Goal: Task Accomplishment & Management: Complete application form

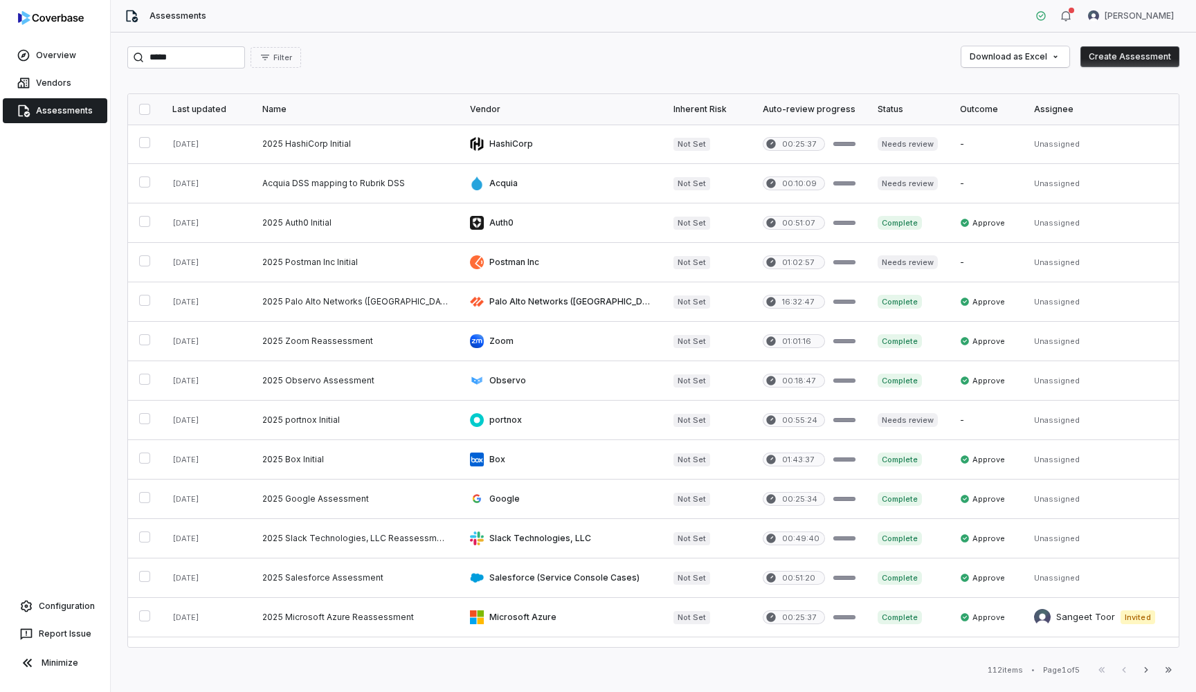
type input "*****"
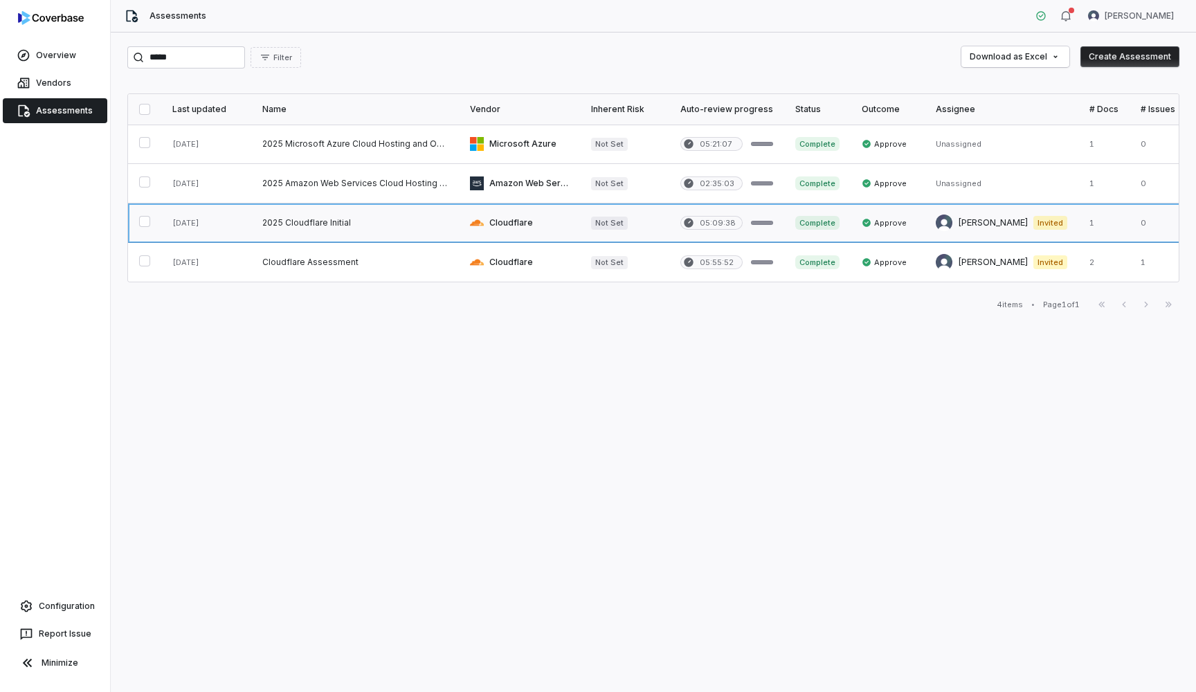
click at [192, 222] on link at bounding box center [206, 223] width 90 height 39
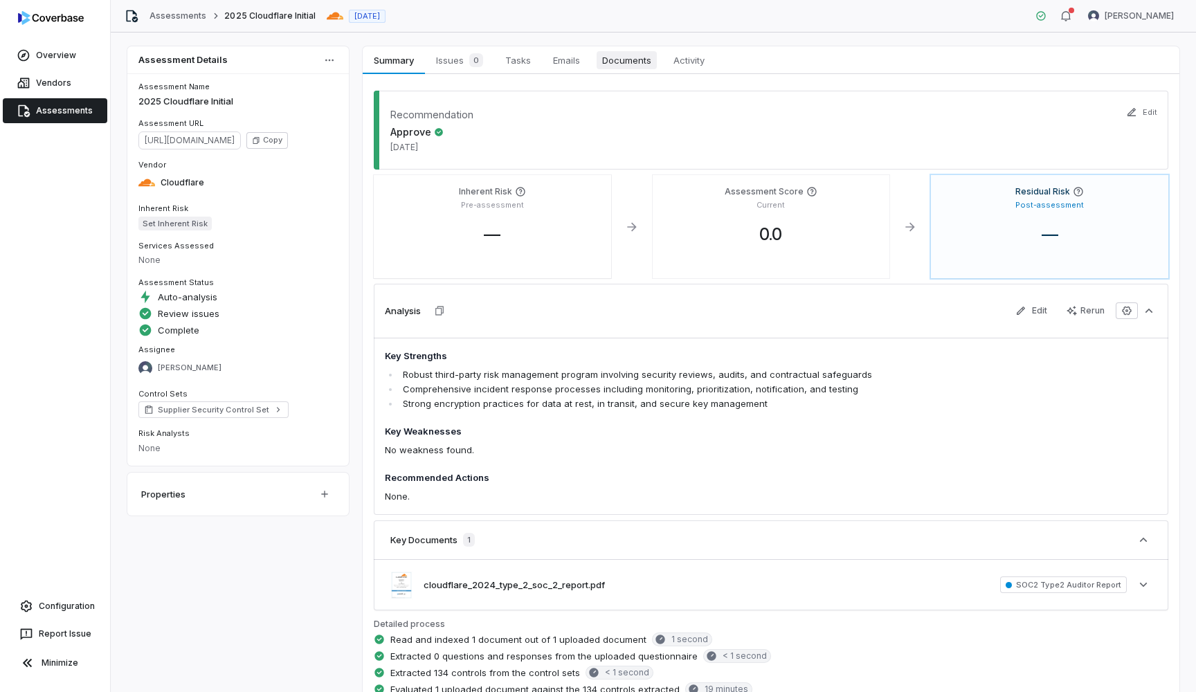
click at [609, 62] on span "Documents" at bounding box center [627, 60] width 60 height 18
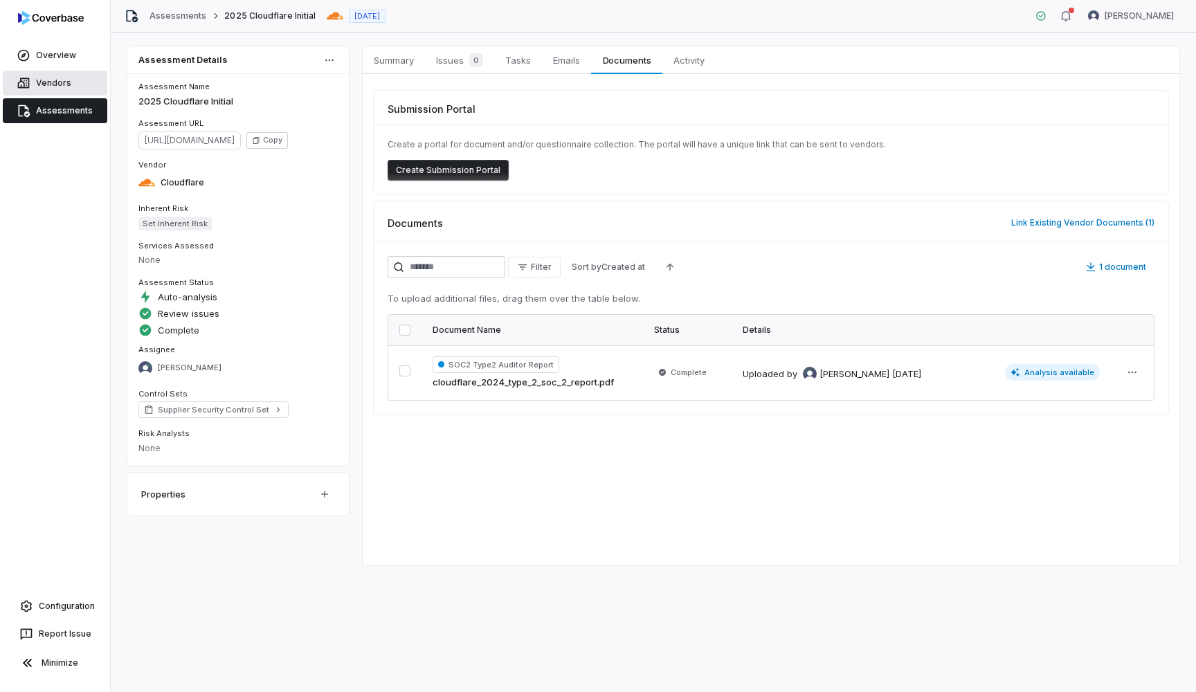
click at [68, 80] on link "Vendors" at bounding box center [55, 83] width 105 height 25
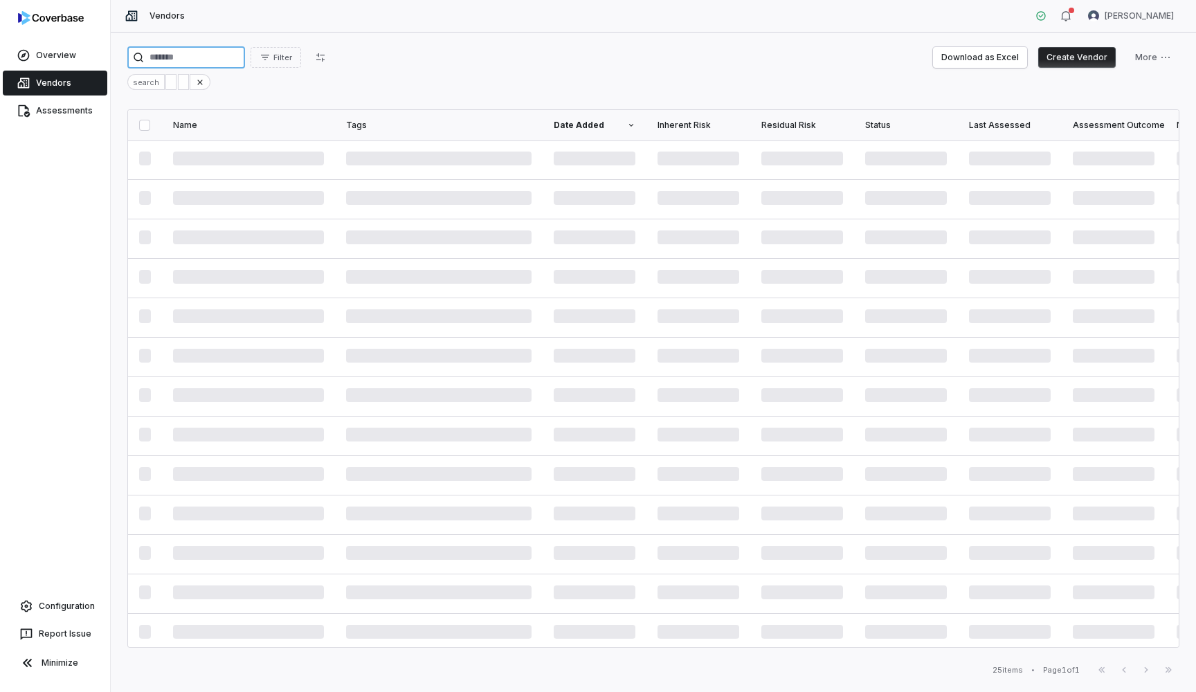
click at [226, 59] on input "search" at bounding box center [186, 57] width 118 height 22
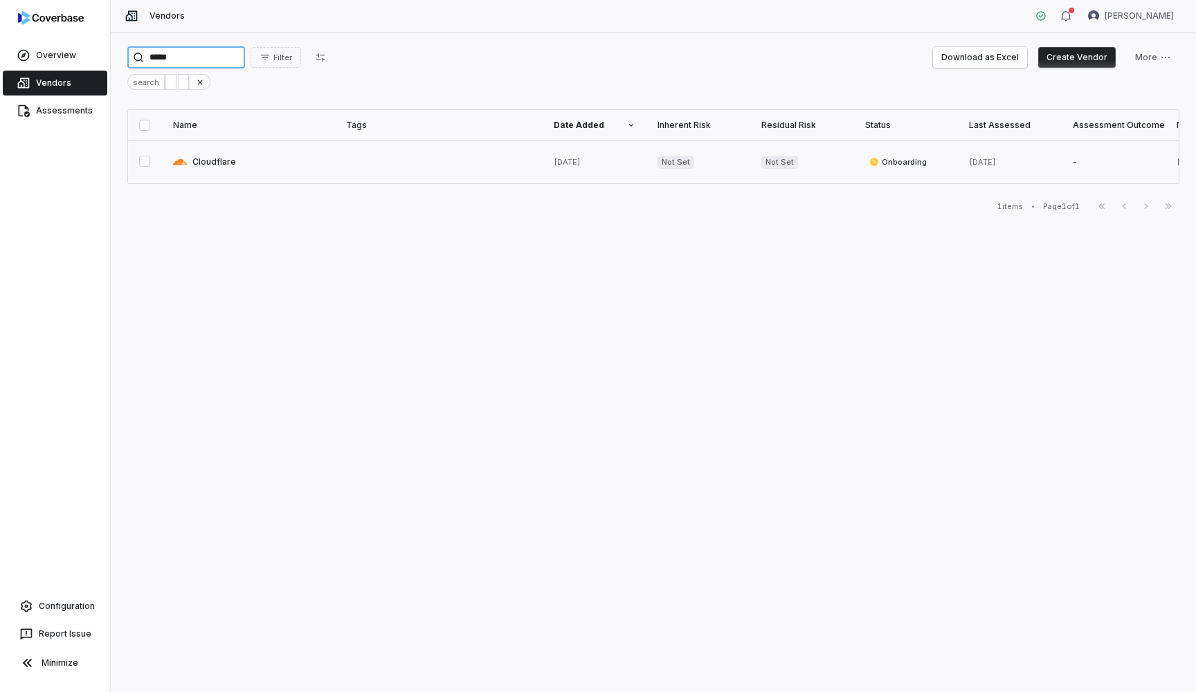
type input "*****"
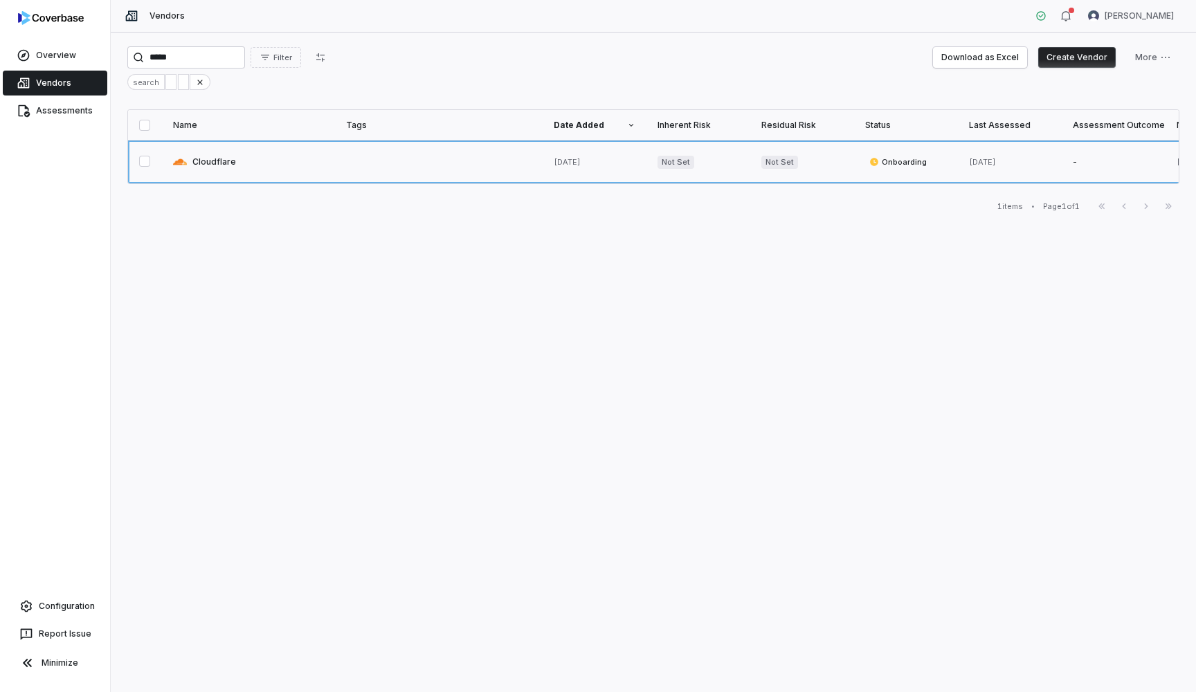
click at [240, 162] on link at bounding box center [248, 162] width 173 height 43
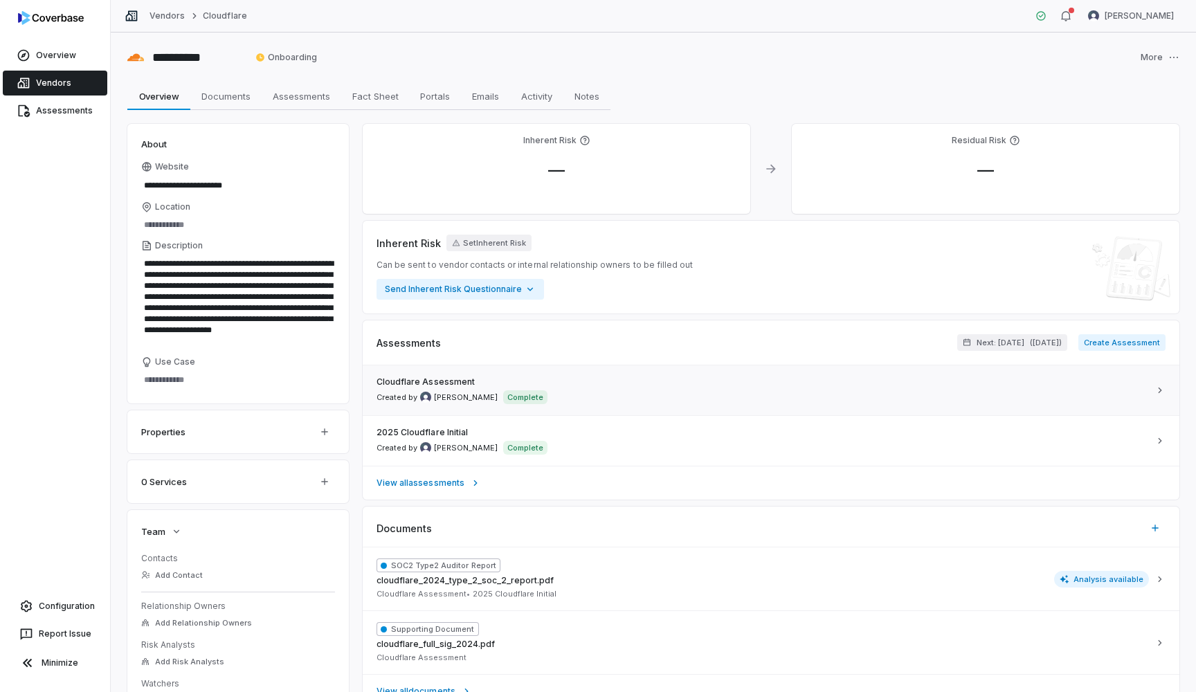
click at [591, 393] on div "Cloudflare Assessment Created by Prateek Paliwal Complete" at bounding box center [763, 391] width 773 height 28
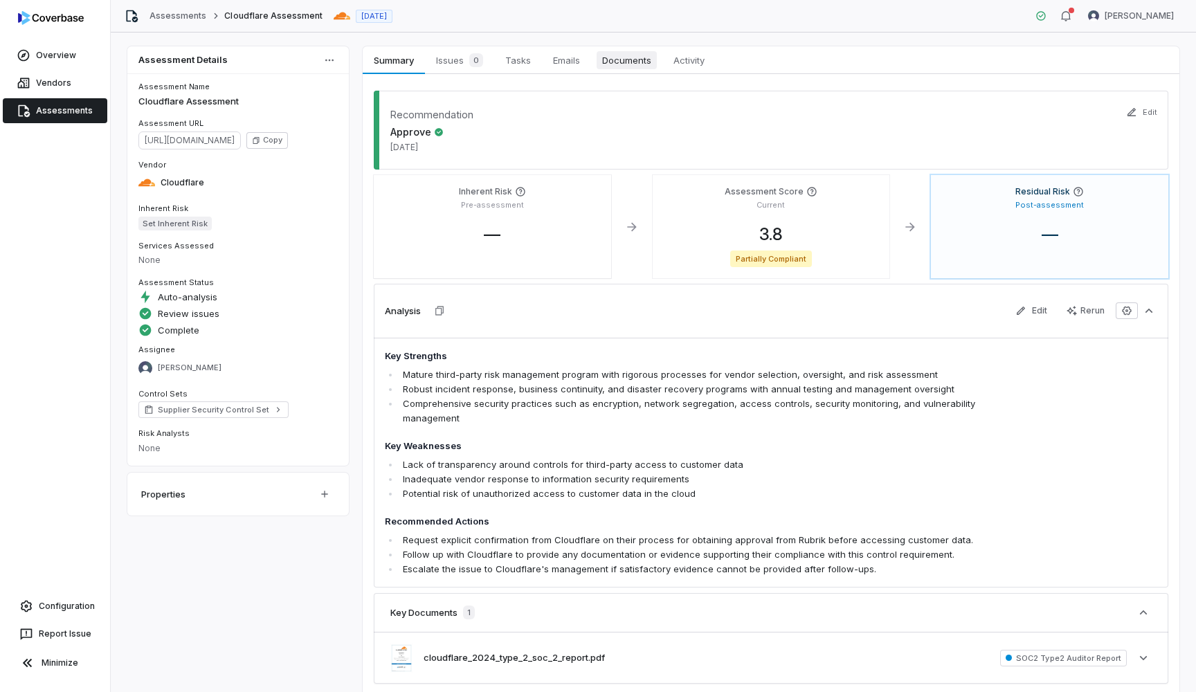
click at [617, 65] on span "Documents" at bounding box center [627, 60] width 60 height 18
type textarea "*"
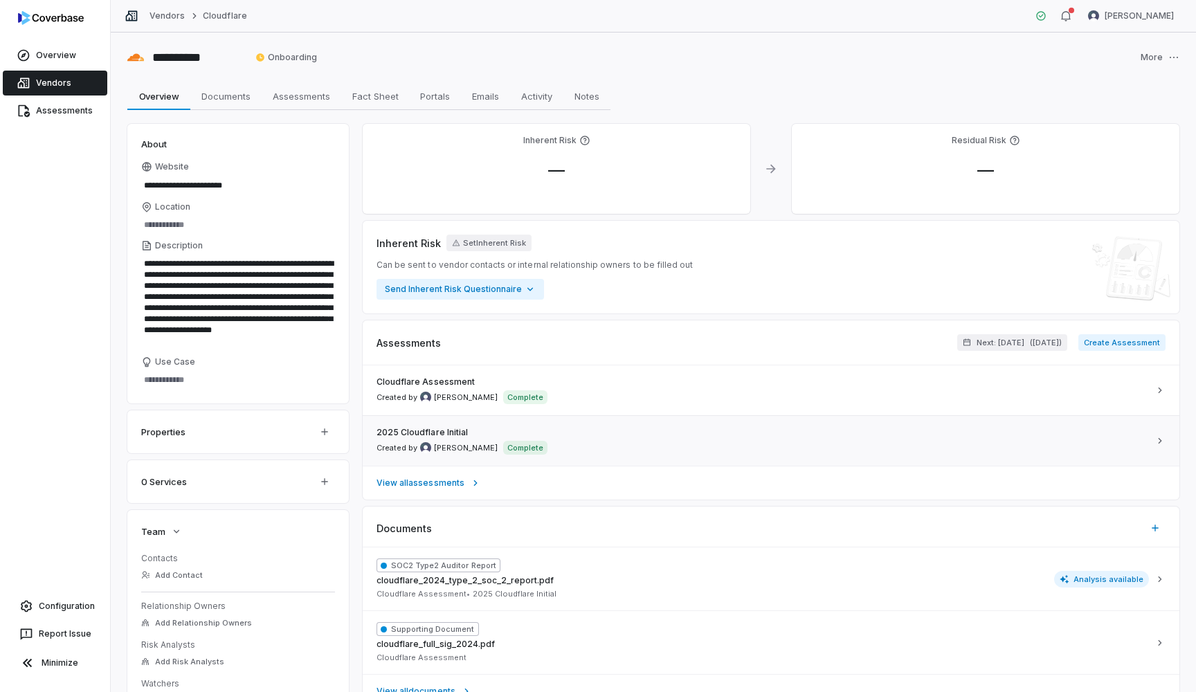
click at [429, 431] on span "2025 Cloudflare Initial" at bounding box center [422, 432] width 91 height 11
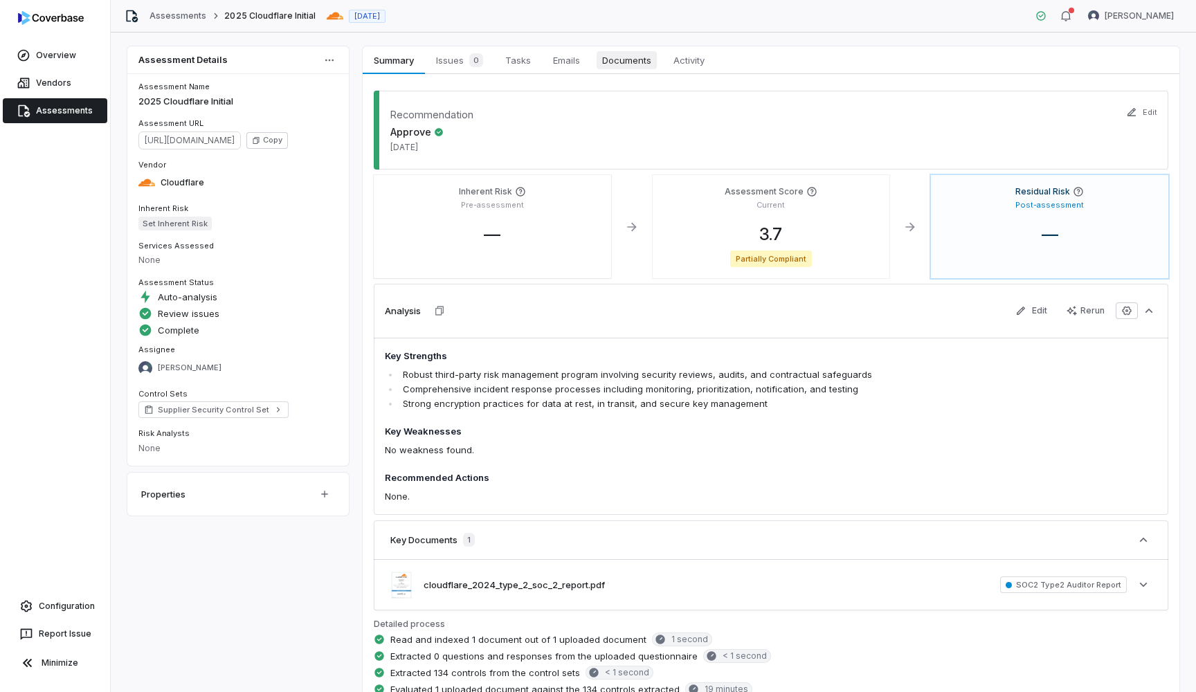
click at [629, 55] on span "Documents" at bounding box center [627, 60] width 60 height 18
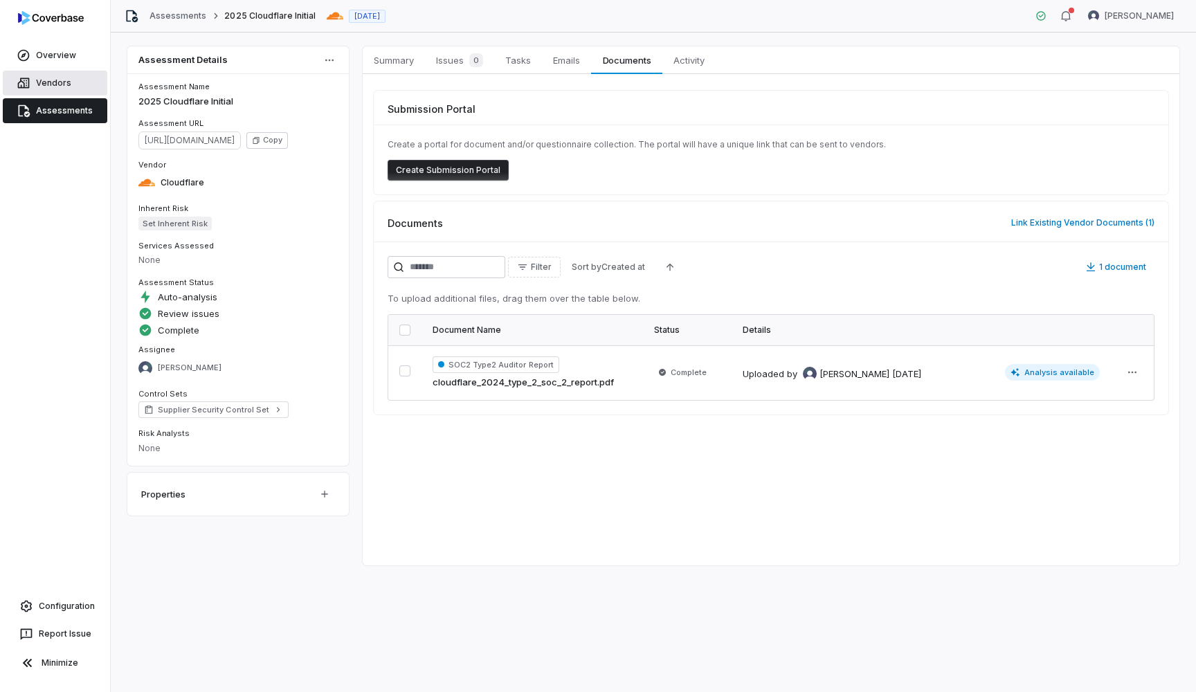
click at [64, 87] on link "Vendors" at bounding box center [55, 83] width 105 height 25
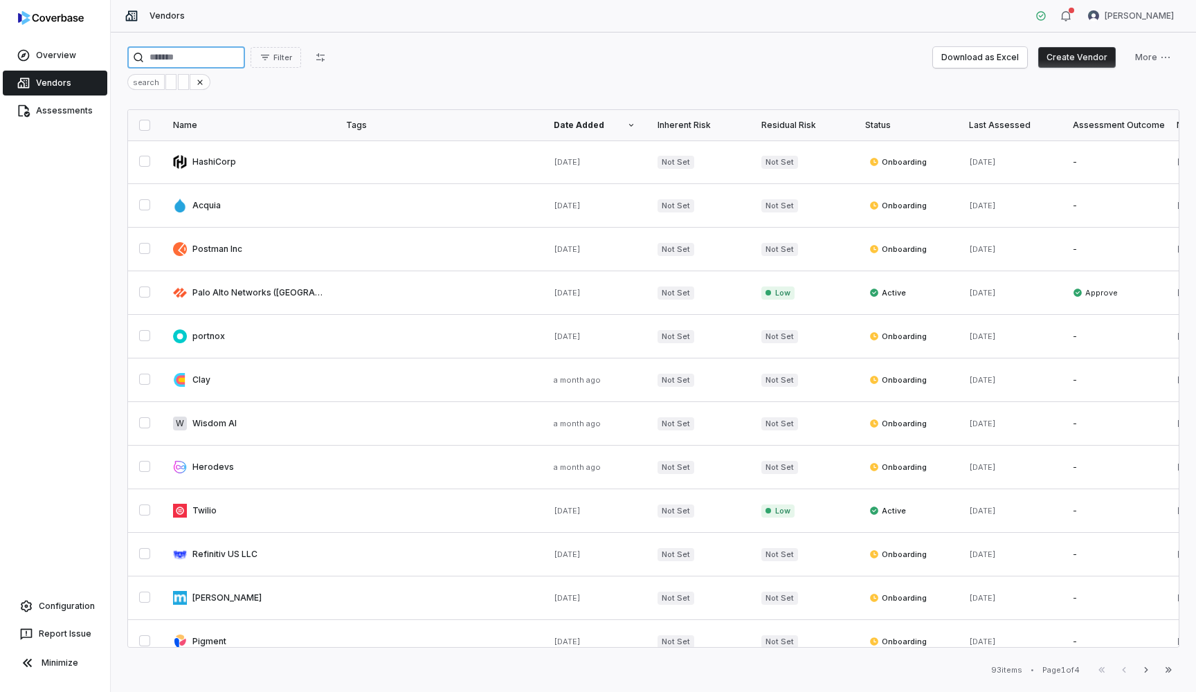
click at [195, 62] on input "search" at bounding box center [186, 57] width 118 height 22
type input "*****"
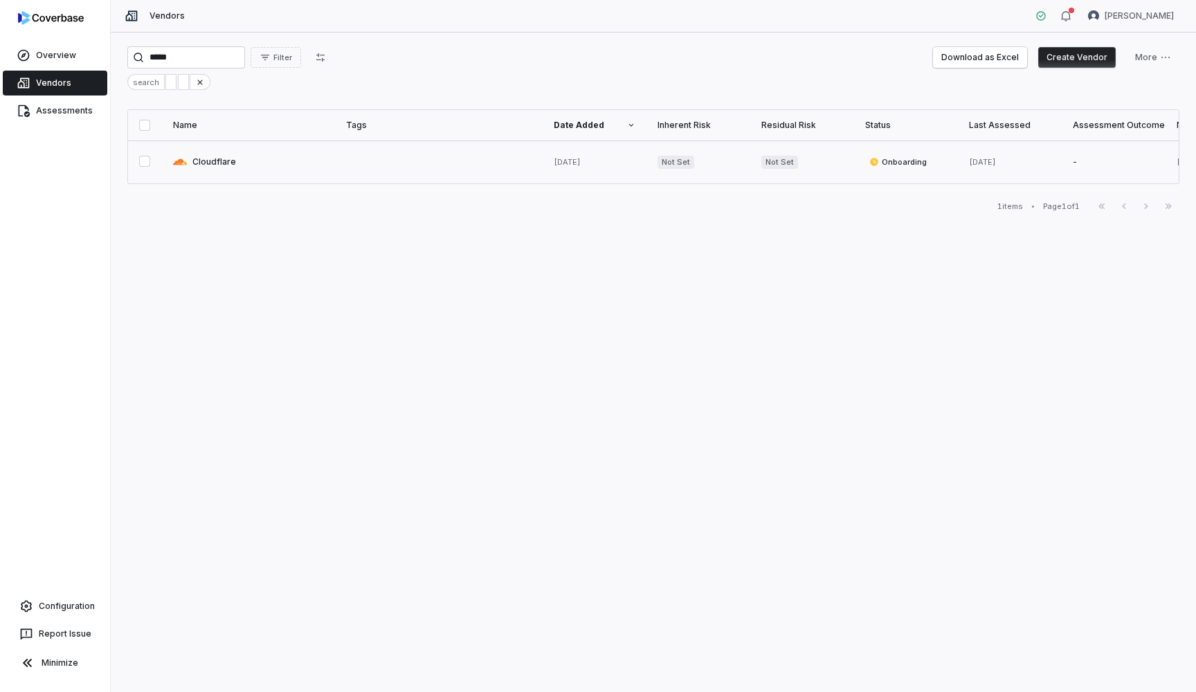
click at [190, 167] on link at bounding box center [248, 162] width 173 height 43
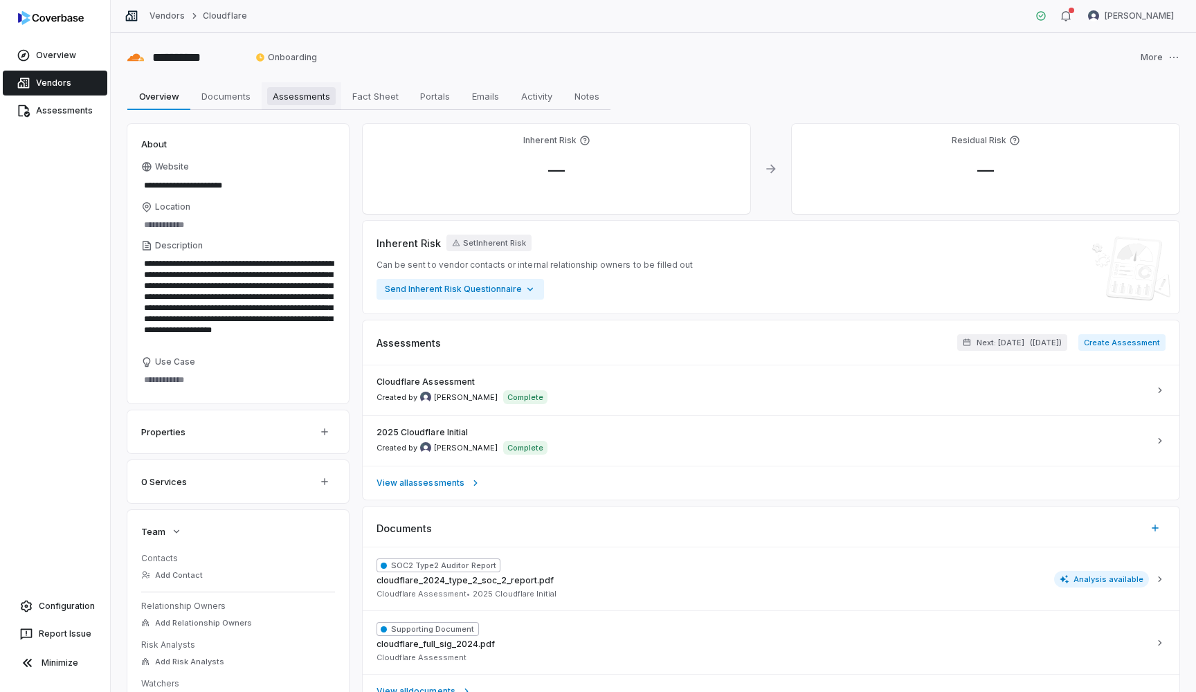
click at [327, 98] on span "Assessments" at bounding box center [301, 96] width 69 height 18
type textarea "*"
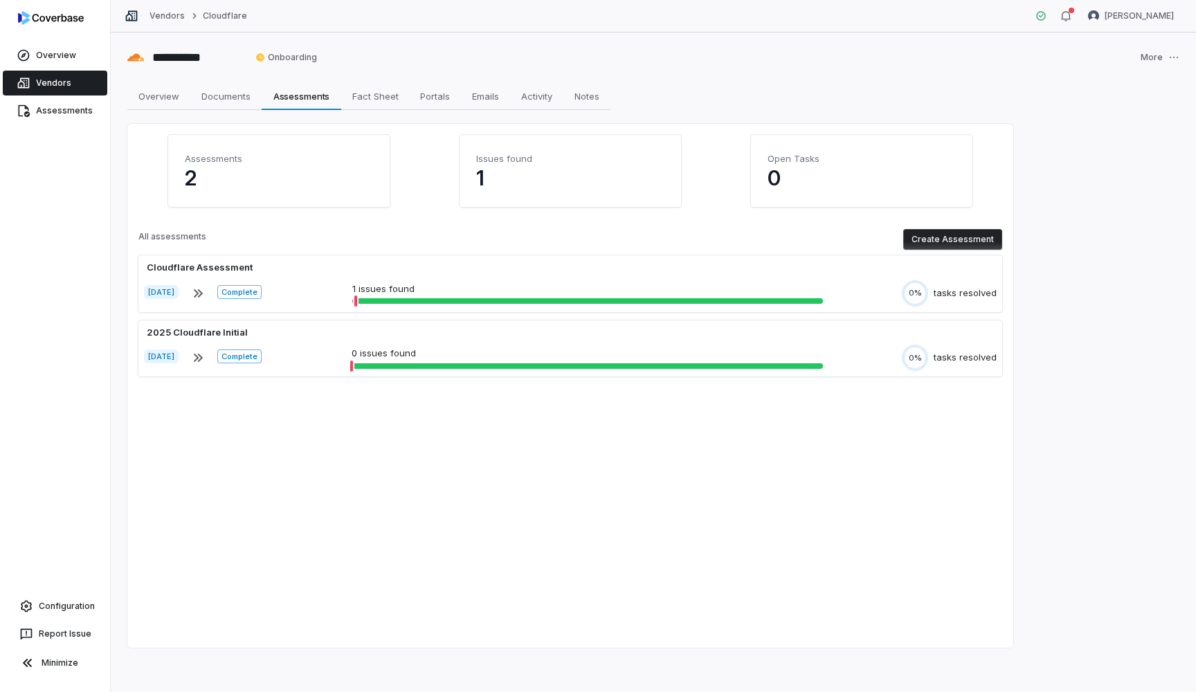
click at [956, 237] on button "Create Assessment" at bounding box center [952, 239] width 99 height 21
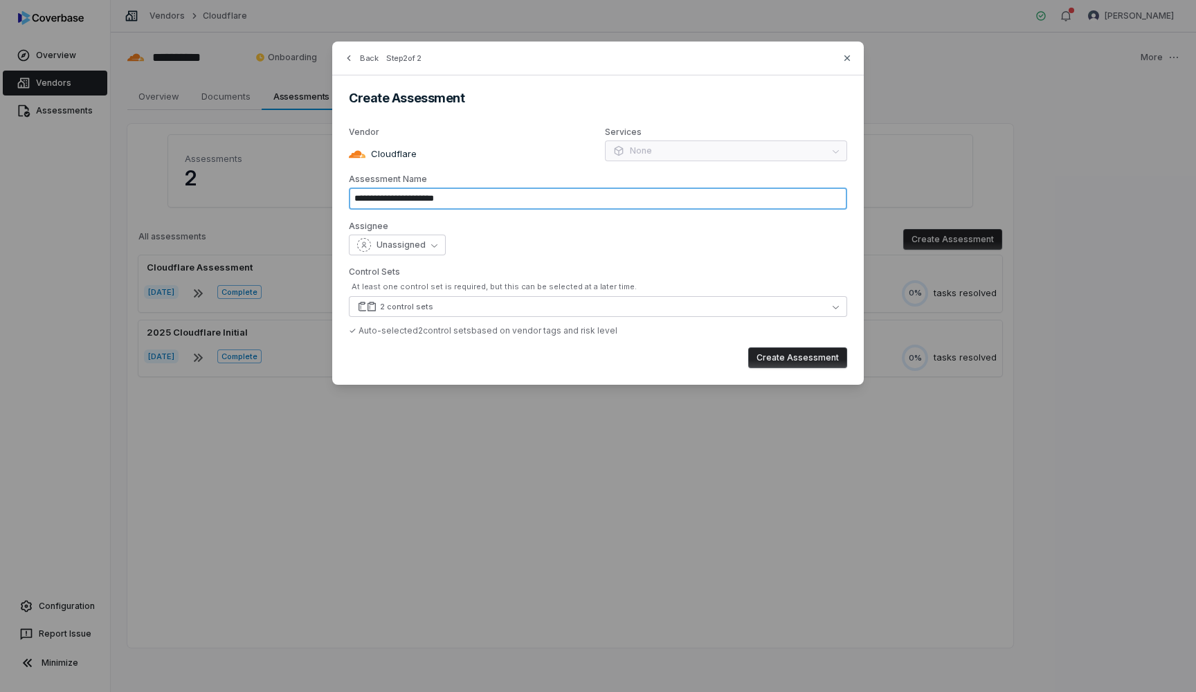
click at [482, 201] on input "**********" at bounding box center [598, 199] width 498 height 22
click at [381, 199] on input "**********" at bounding box center [598, 199] width 498 height 22
click at [412, 201] on input "**********" at bounding box center [598, 199] width 498 height 22
click at [495, 302] on button "2 control sets" at bounding box center [598, 306] width 498 height 21
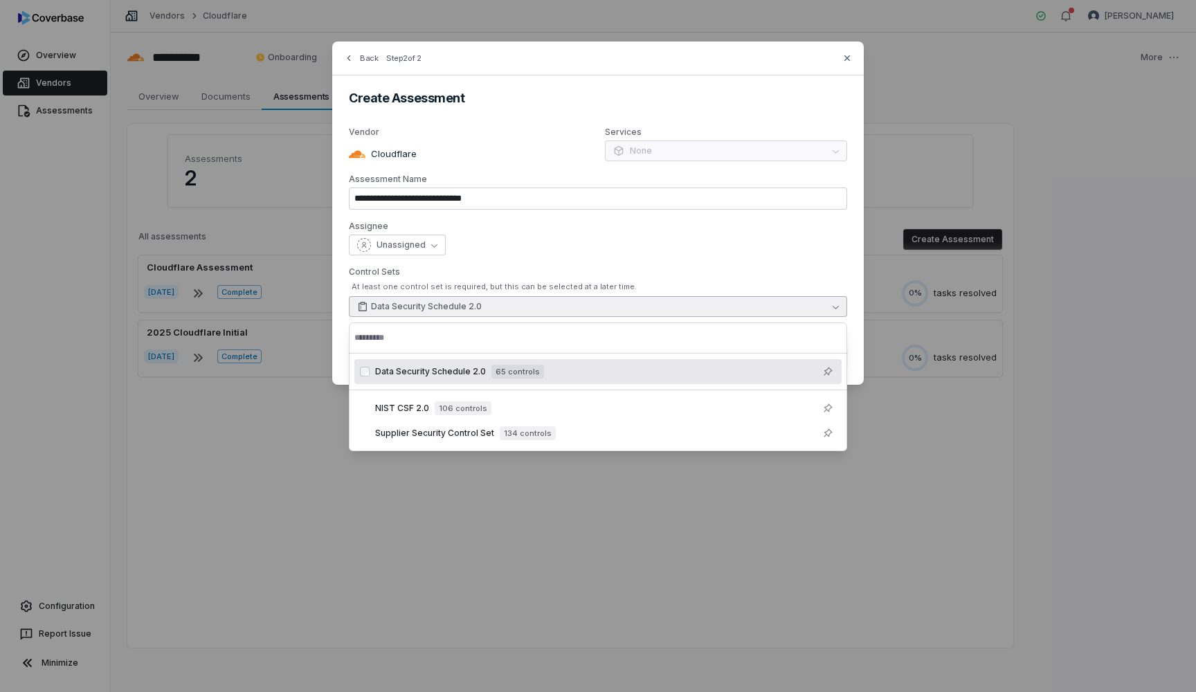
click at [579, 261] on div "**********" at bounding box center [598, 213] width 532 height 343
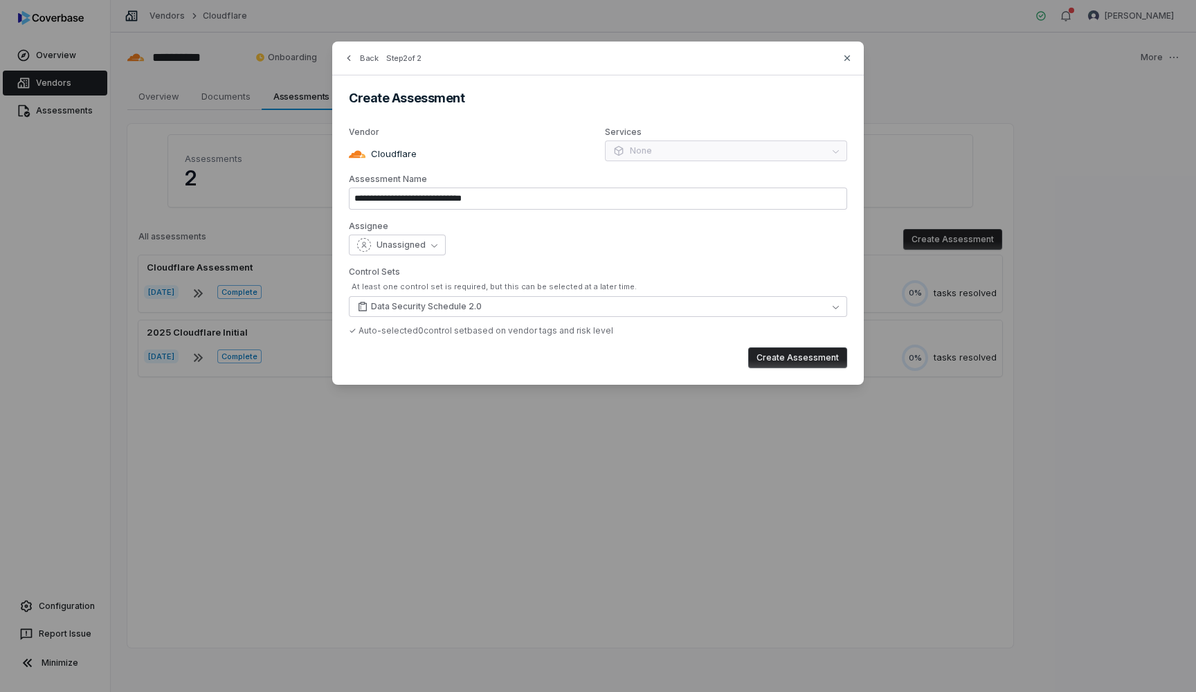
click at [793, 361] on button "Create Assessment" at bounding box center [797, 358] width 99 height 21
type input "**********"
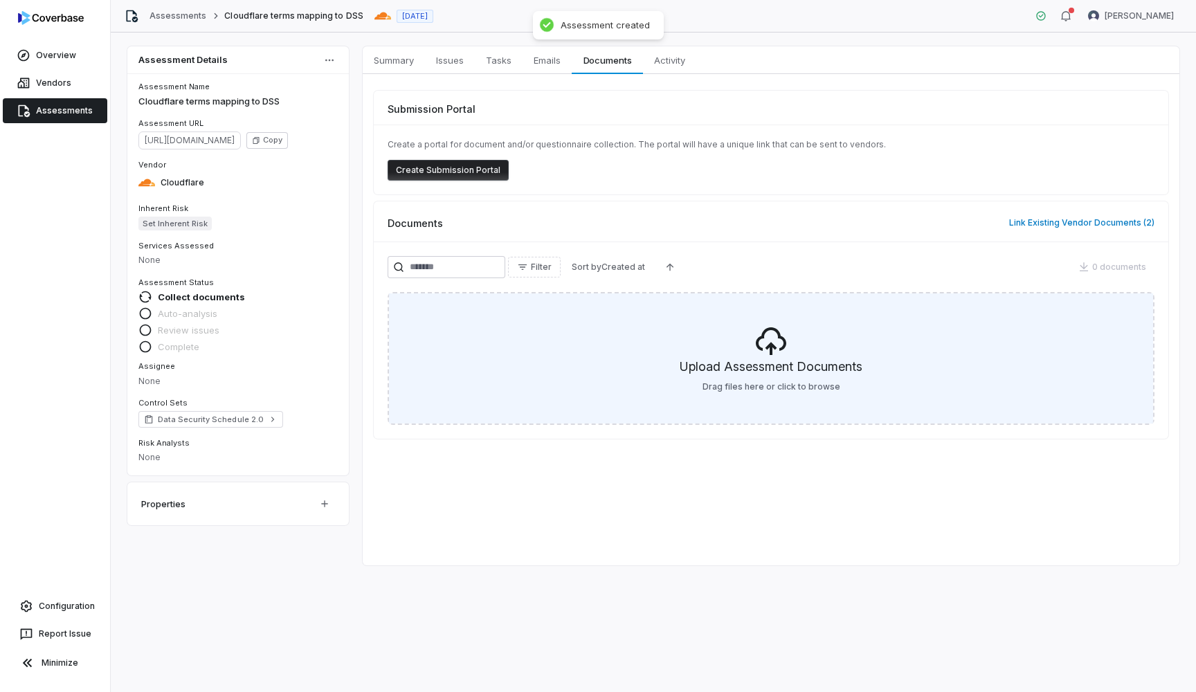
click at [771, 364] on h5 "Upload Assessment Documents" at bounding box center [771, 370] width 183 height 24
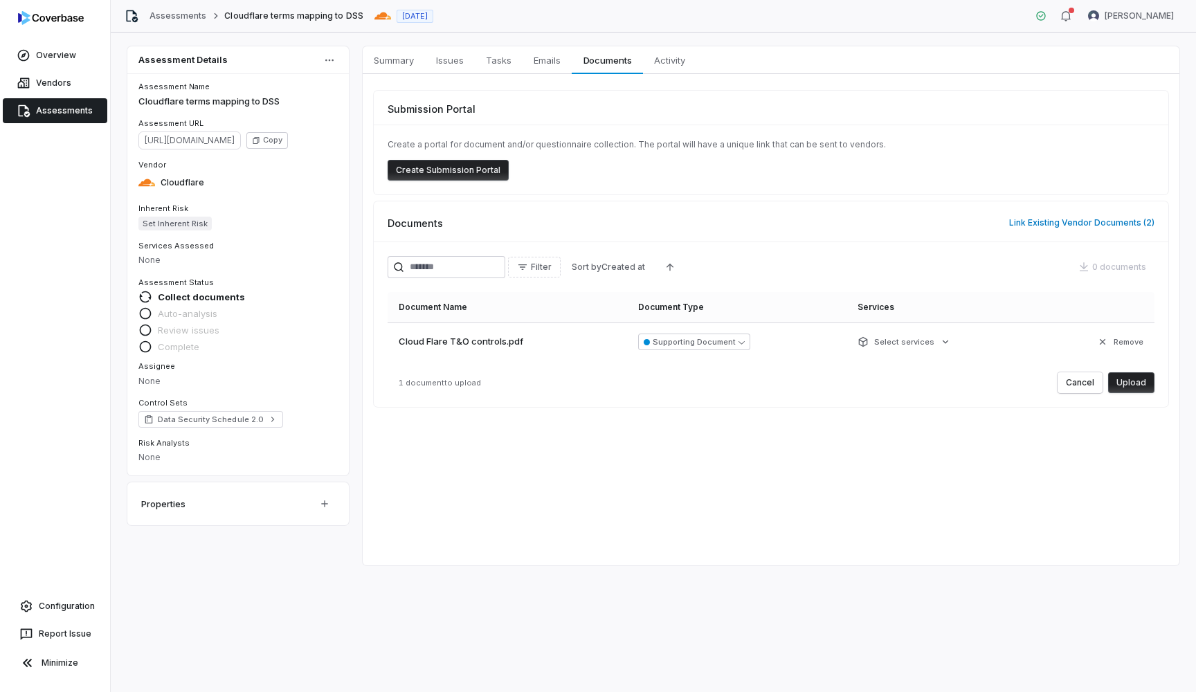
click at [1130, 390] on button "Upload" at bounding box center [1131, 382] width 46 height 21
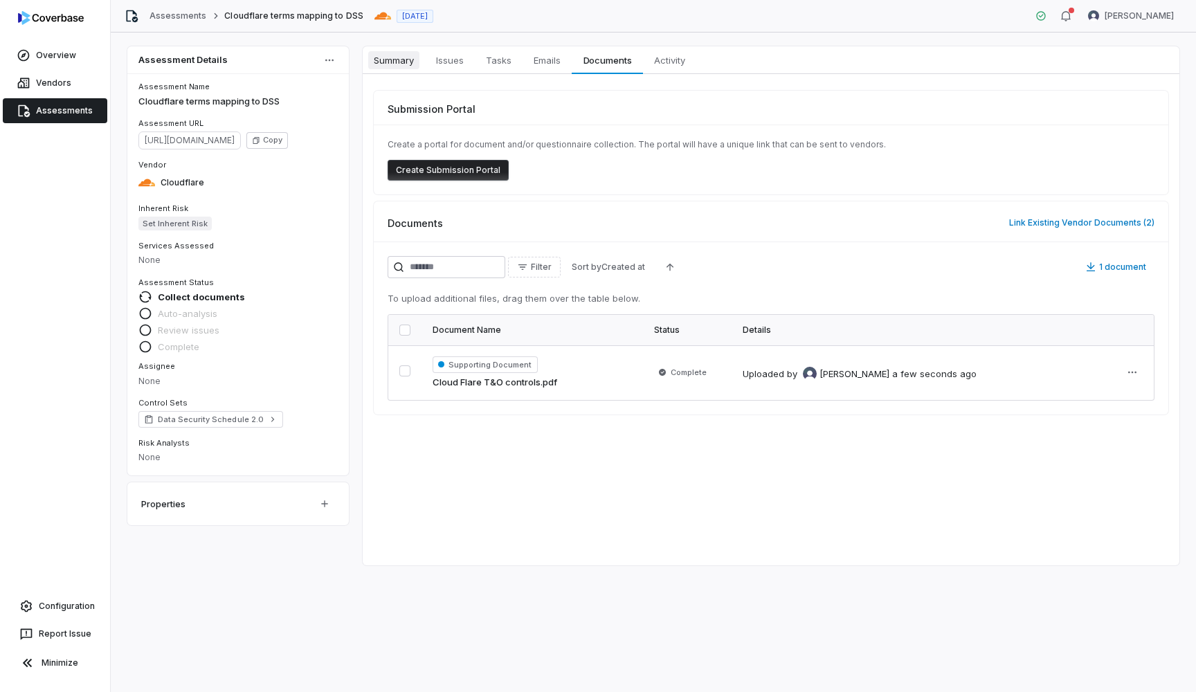
click at [398, 61] on span "Summary" at bounding box center [393, 60] width 51 height 18
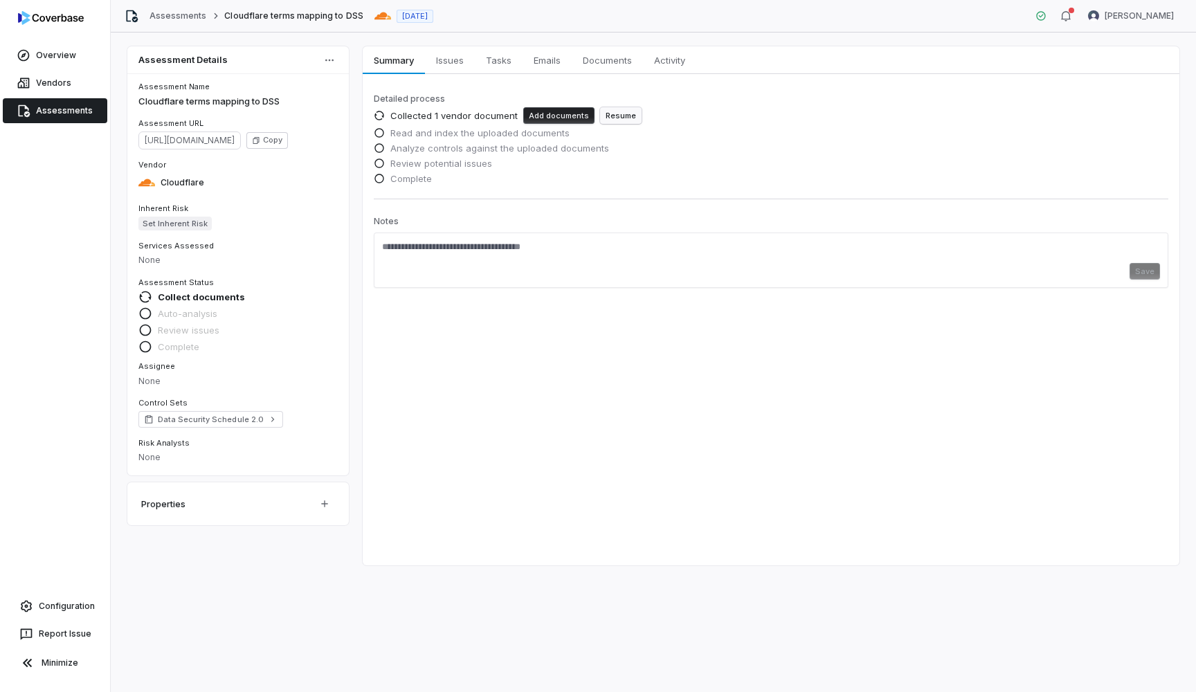
click at [612, 119] on button "Resume" at bounding box center [621, 115] width 42 height 17
click at [69, 111] on link "Assessments" at bounding box center [55, 110] width 105 height 25
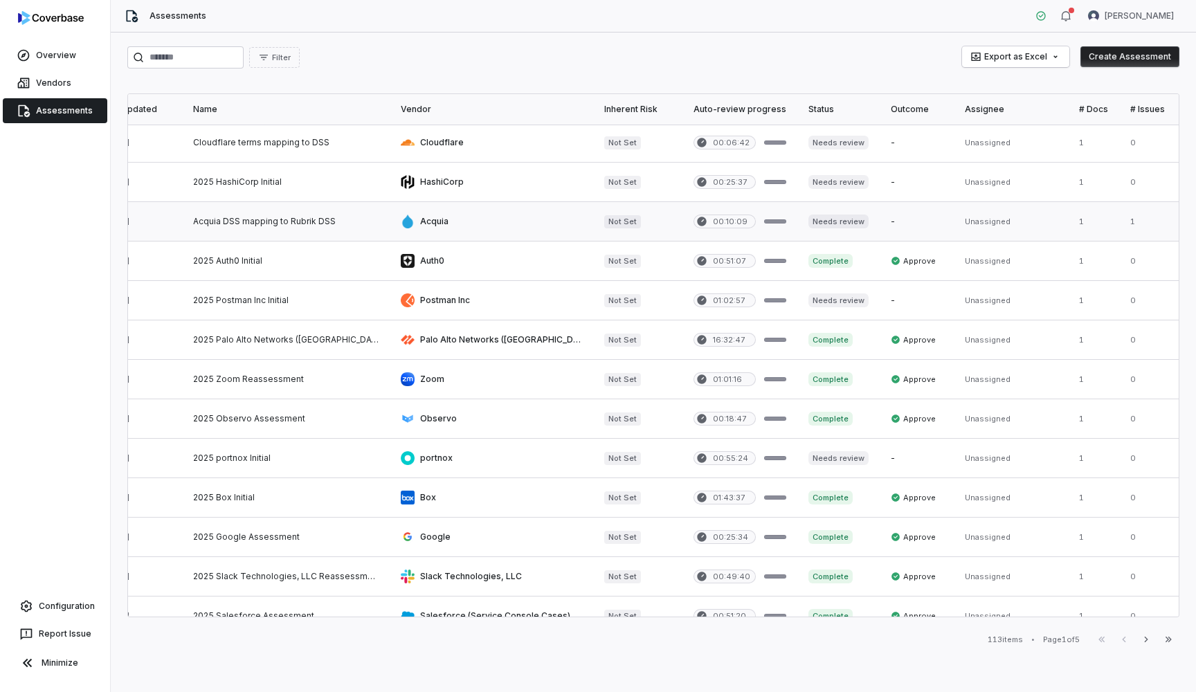
scroll to position [1, 71]
click at [280, 141] on link at bounding box center [284, 142] width 208 height 39
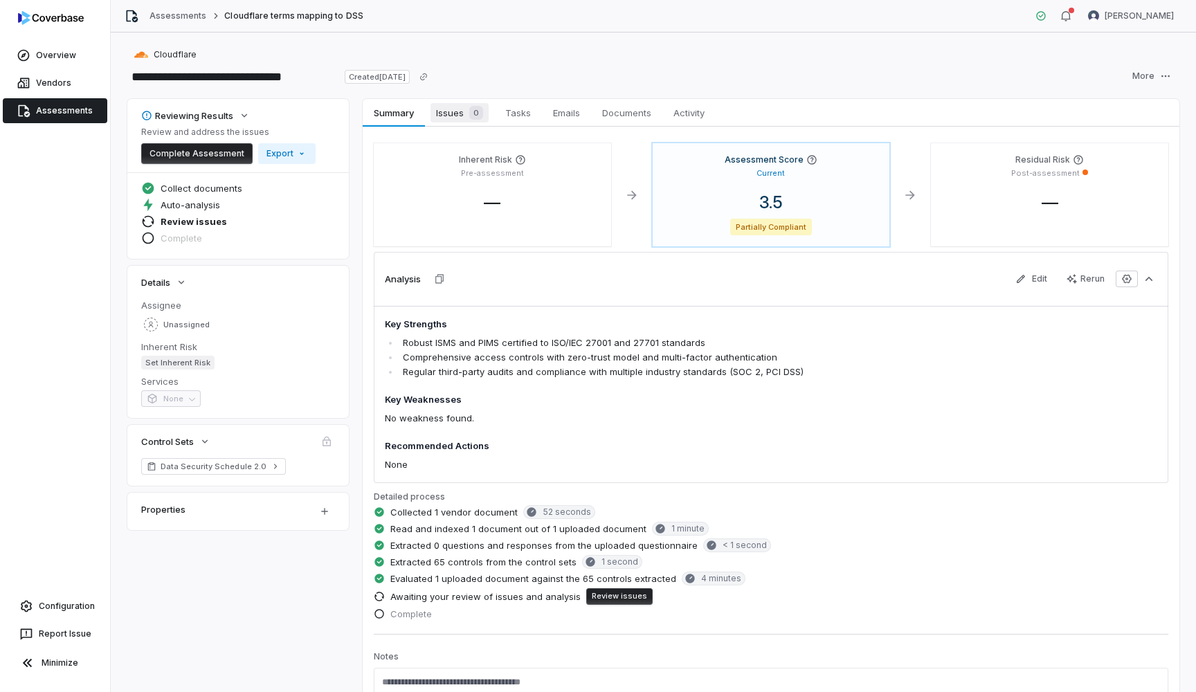
click at [461, 114] on span "Issues 0" at bounding box center [460, 112] width 58 height 19
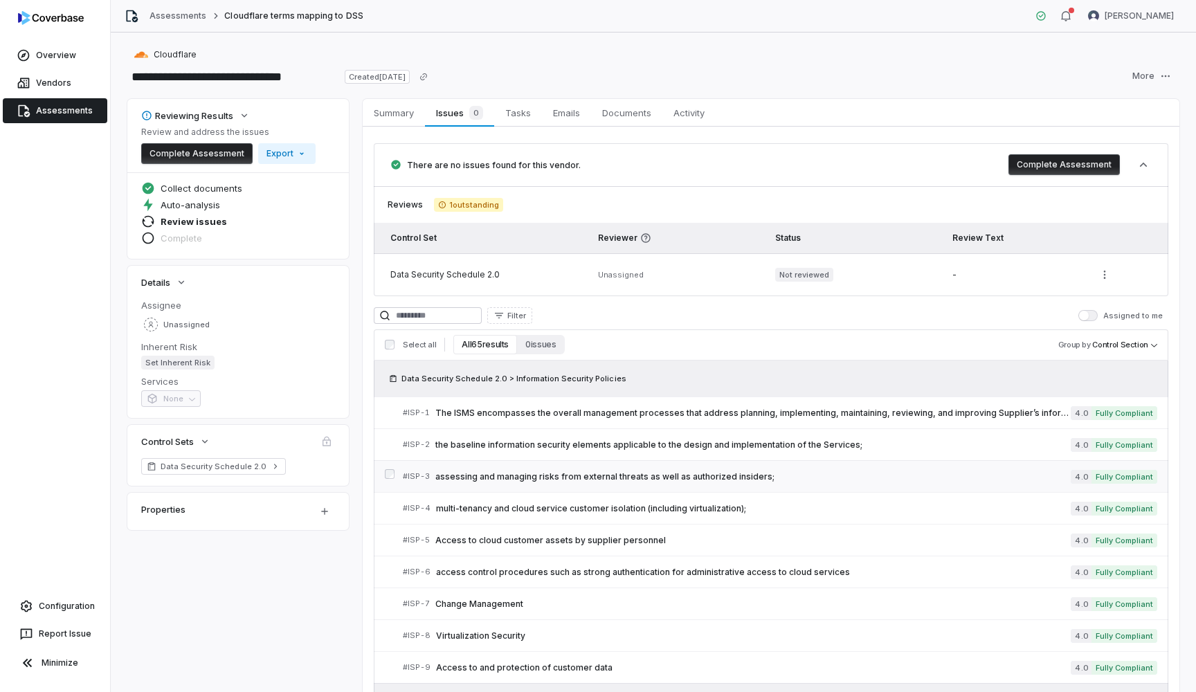
click at [520, 485] on link "# ISP-3 assessing and managing risks from external threats as well as authorize…" at bounding box center [780, 476] width 755 height 31
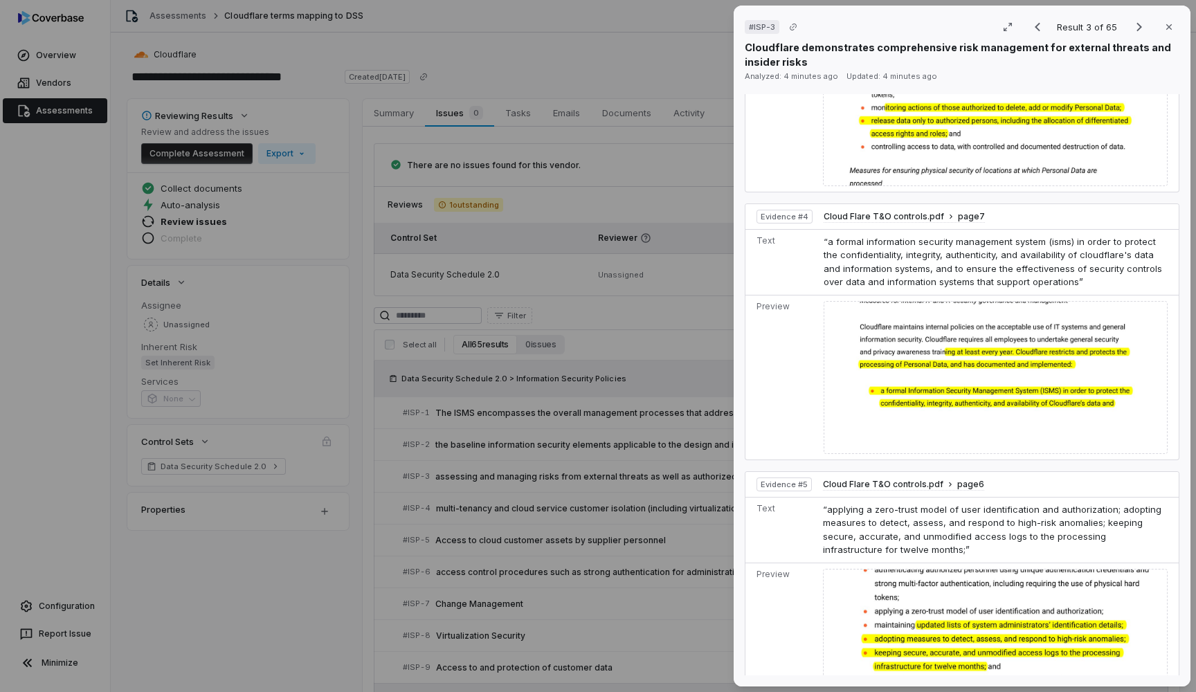
scroll to position [1170, 0]
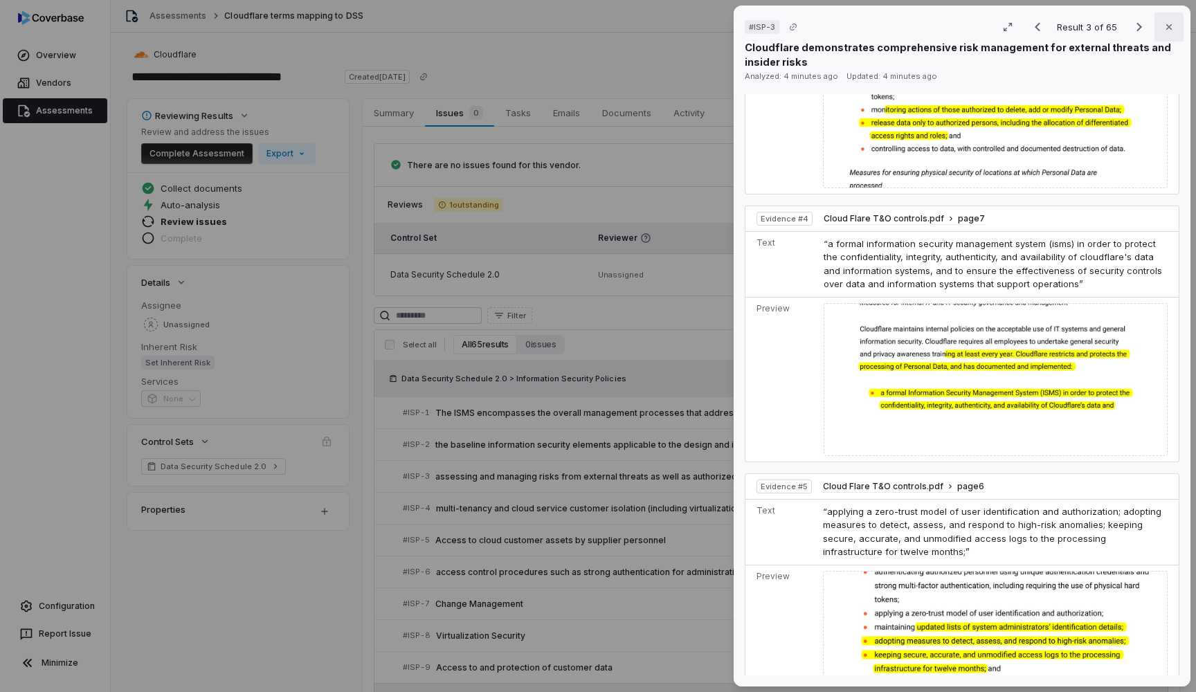
click at [1160, 33] on button "Close" at bounding box center [1169, 26] width 29 height 29
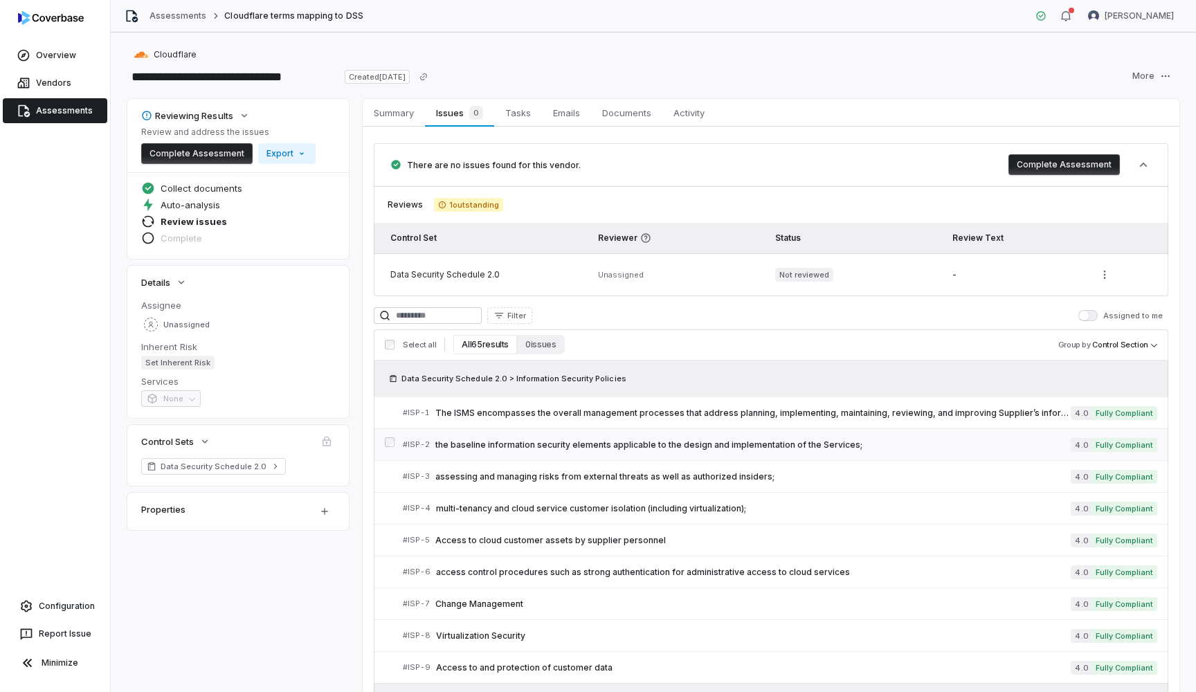
click at [478, 445] on span "the baseline information security elements applicable to the design and impleme…" at bounding box center [753, 445] width 636 height 11
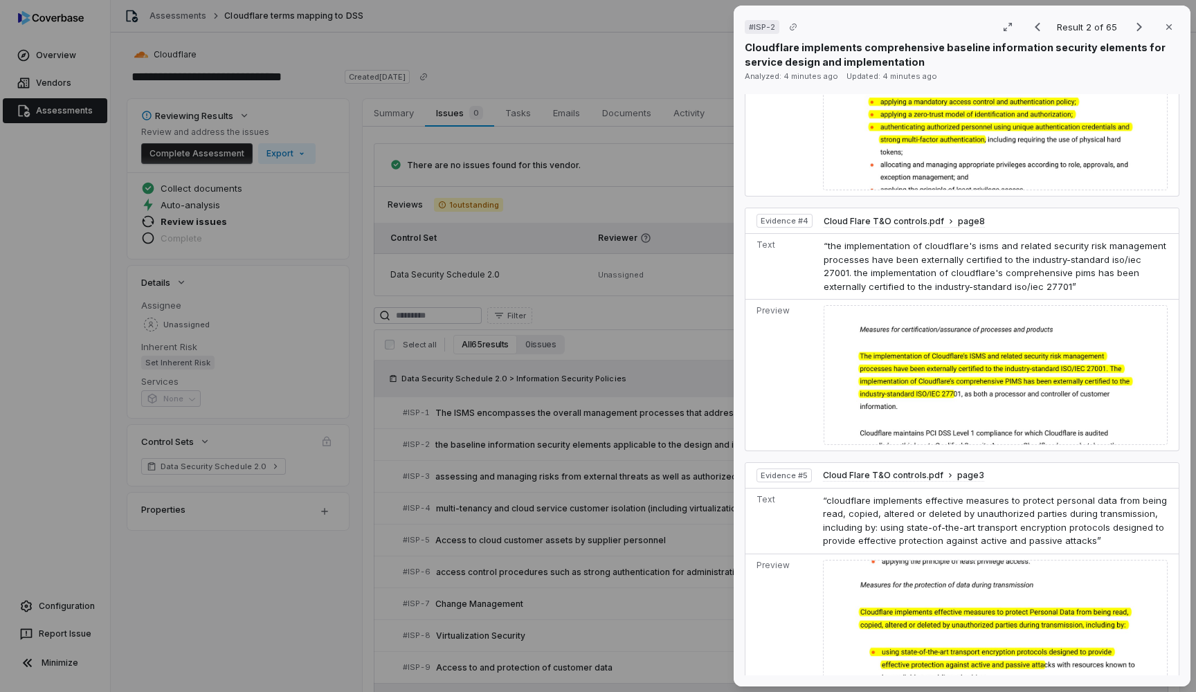
scroll to position [1328, 0]
click at [1174, 28] on icon "button" at bounding box center [1169, 26] width 11 height 11
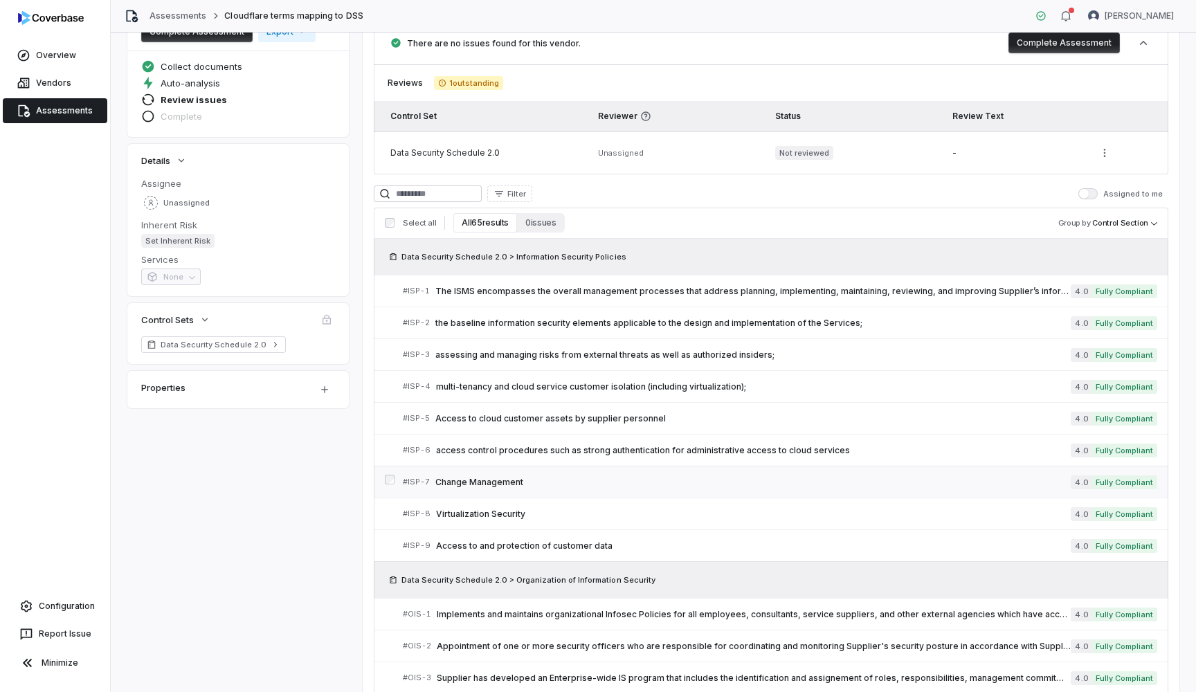
scroll to position [148, 0]
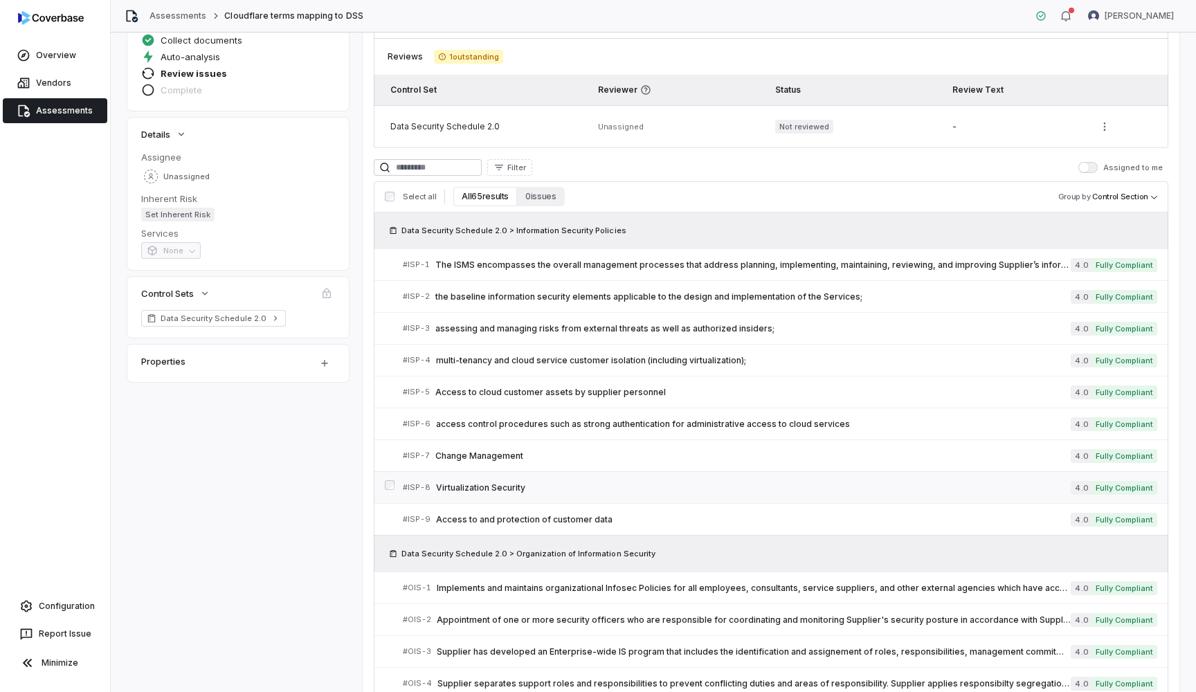
click at [555, 494] on div "# ISP-8 Virtualization Security" at bounding box center [737, 487] width 668 height 15
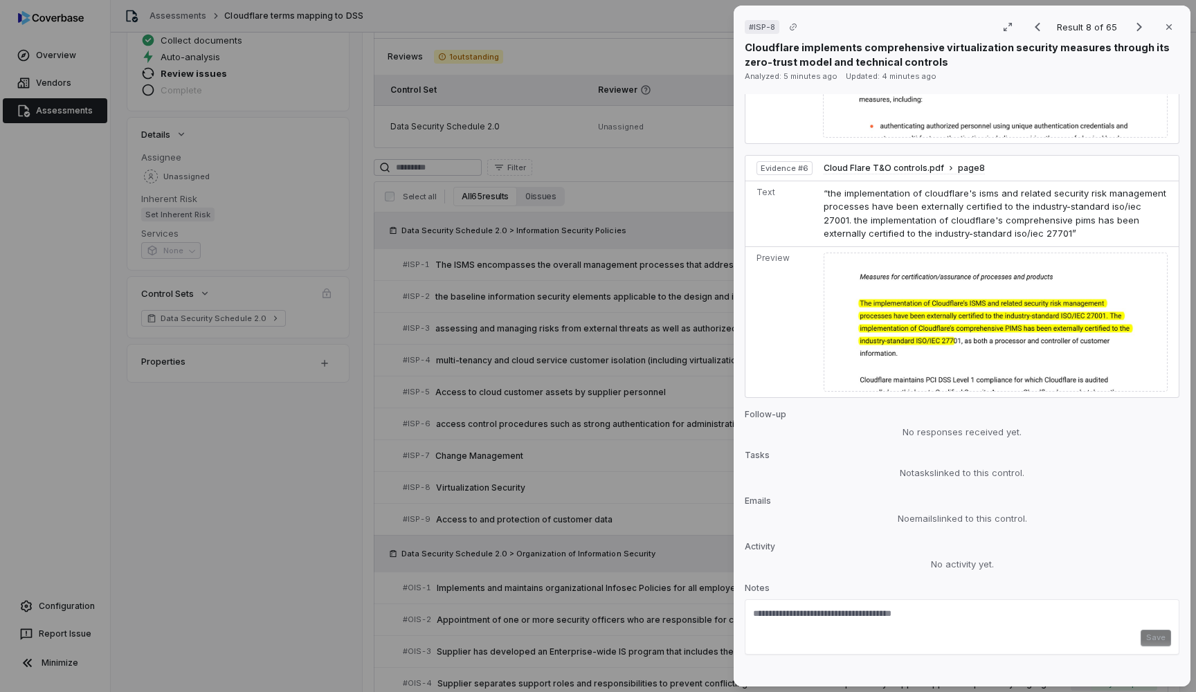
scroll to position [1849, 0]
click at [1171, 27] on icon "button" at bounding box center [1169, 26] width 11 height 11
